Goal: Navigation & Orientation: Find specific page/section

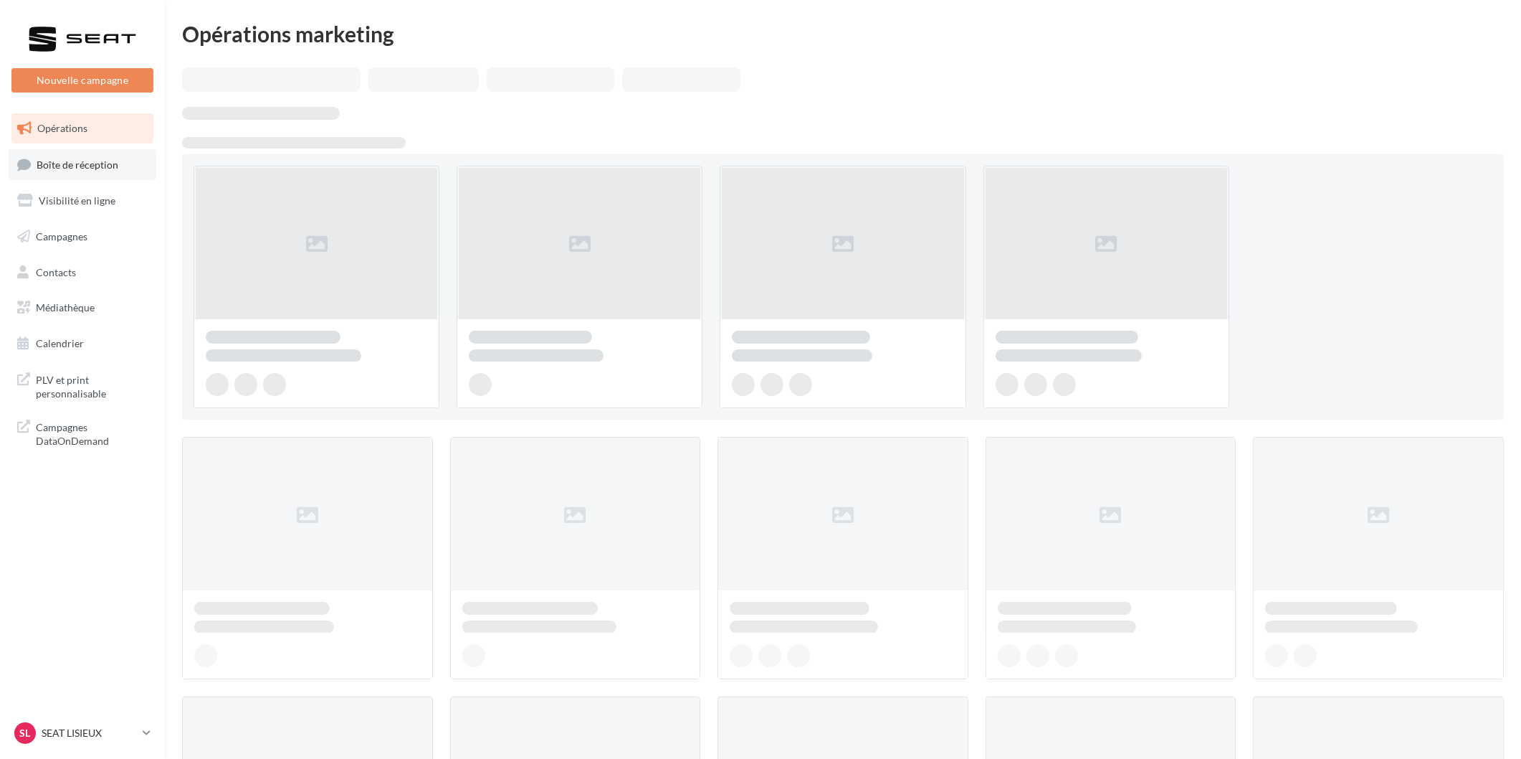
click at [86, 161] on span "Boîte de réception" at bounding box center [78, 164] width 82 height 12
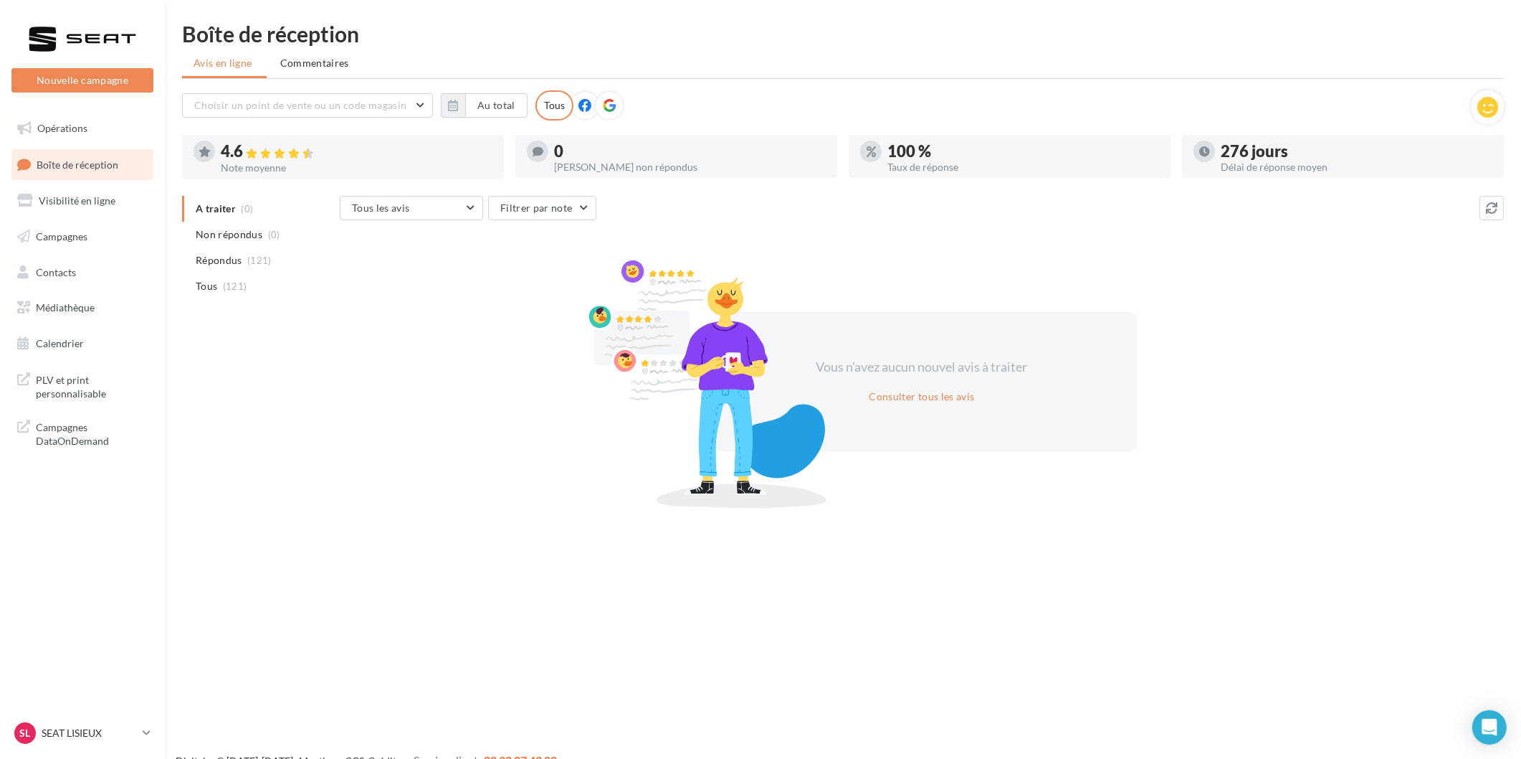
click at [103, 754] on div "SL SEAT LISIEUX SEAT-[GEOGRAPHIC_DATA]" at bounding box center [82, 738] width 165 height 39
click at [103, 734] on p "SEAT LISIEUX" at bounding box center [89, 733] width 95 height 14
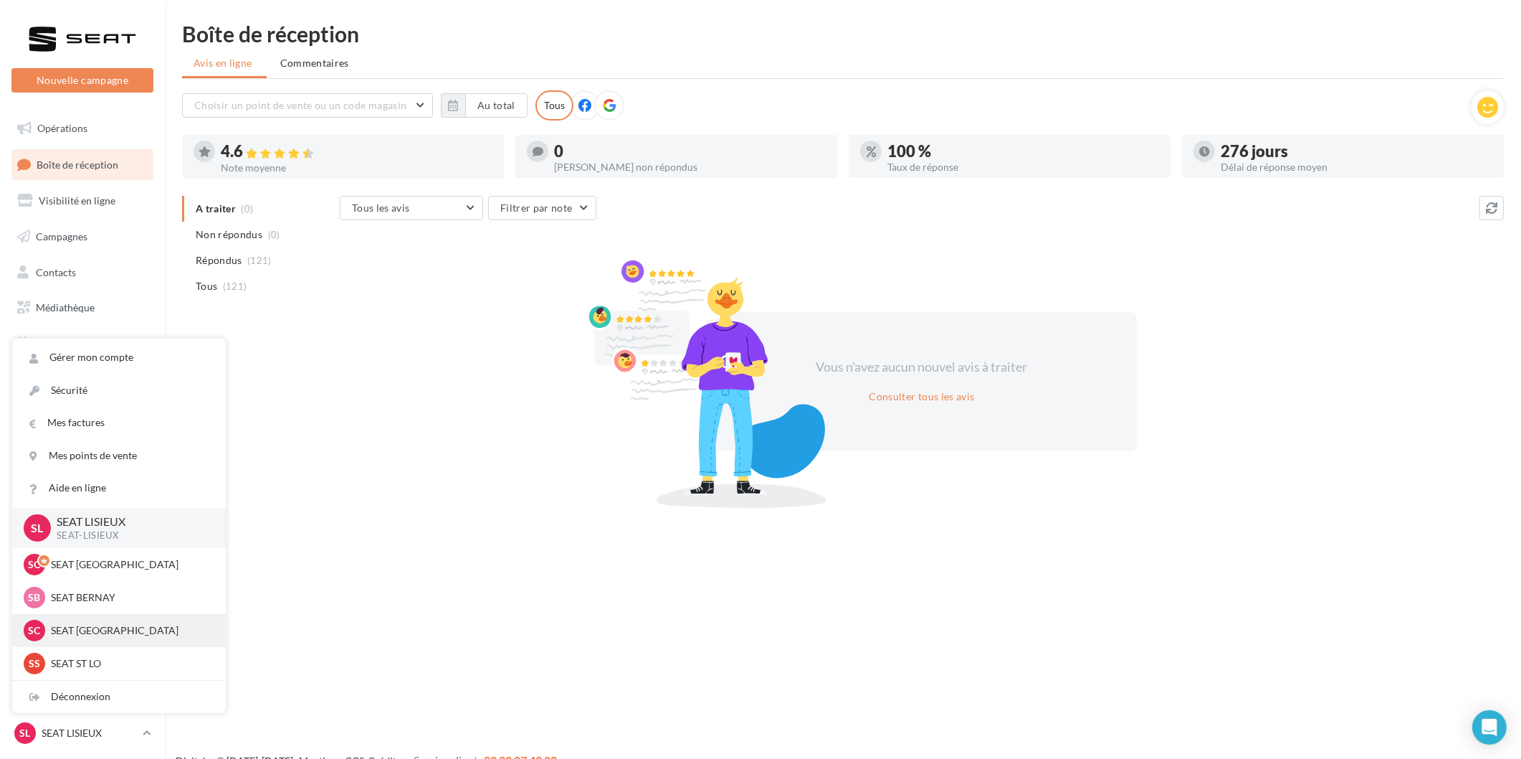
click at [118, 619] on div "SC SEAT [GEOGRAPHIC_DATA] SEAT-[GEOGRAPHIC_DATA]" at bounding box center [119, 630] width 214 height 33
